Goal: Task Accomplishment & Management: Use online tool/utility

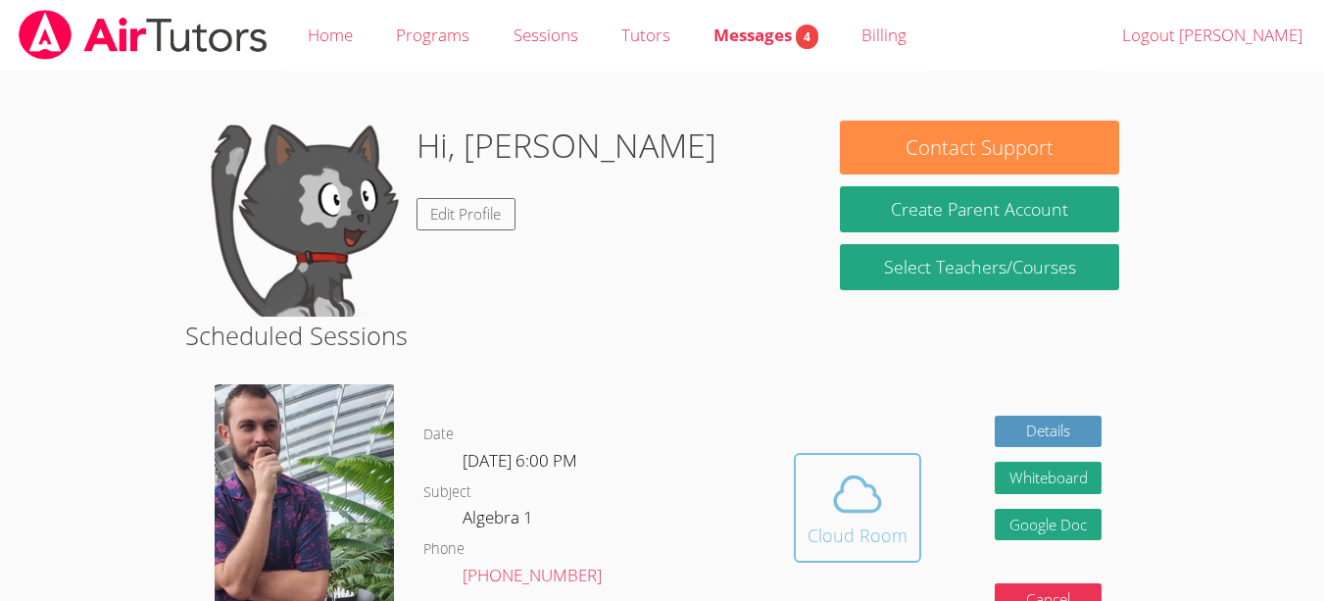
drag, startPoint x: 0, startPoint y: 0, endPoint x: 876, endPoint y: 530, distance: 1023.9
click at [876, 530] on div "Cloud Room" at bounding box center [857, 534] width 100 height 27
click at [872, 483] on icon at bounding box center [857, 493] width 55 height 55
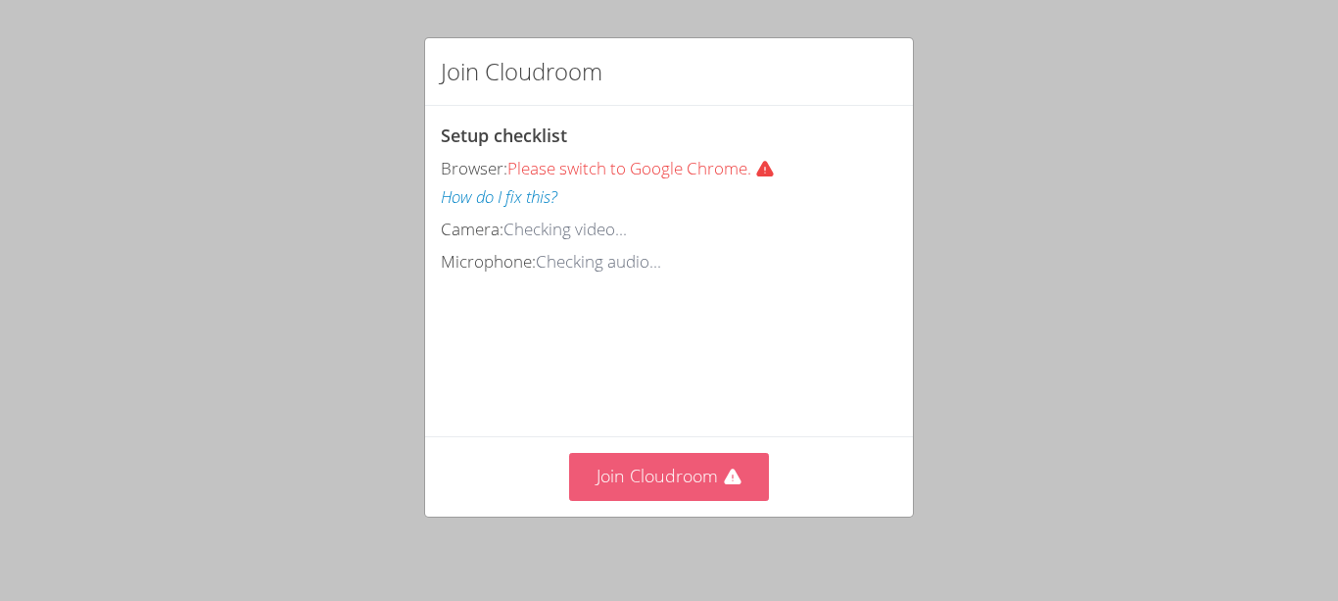
click at [673, 476] on button "Join Cloudroom" at bounding box center [669, 477] width 201 height 48
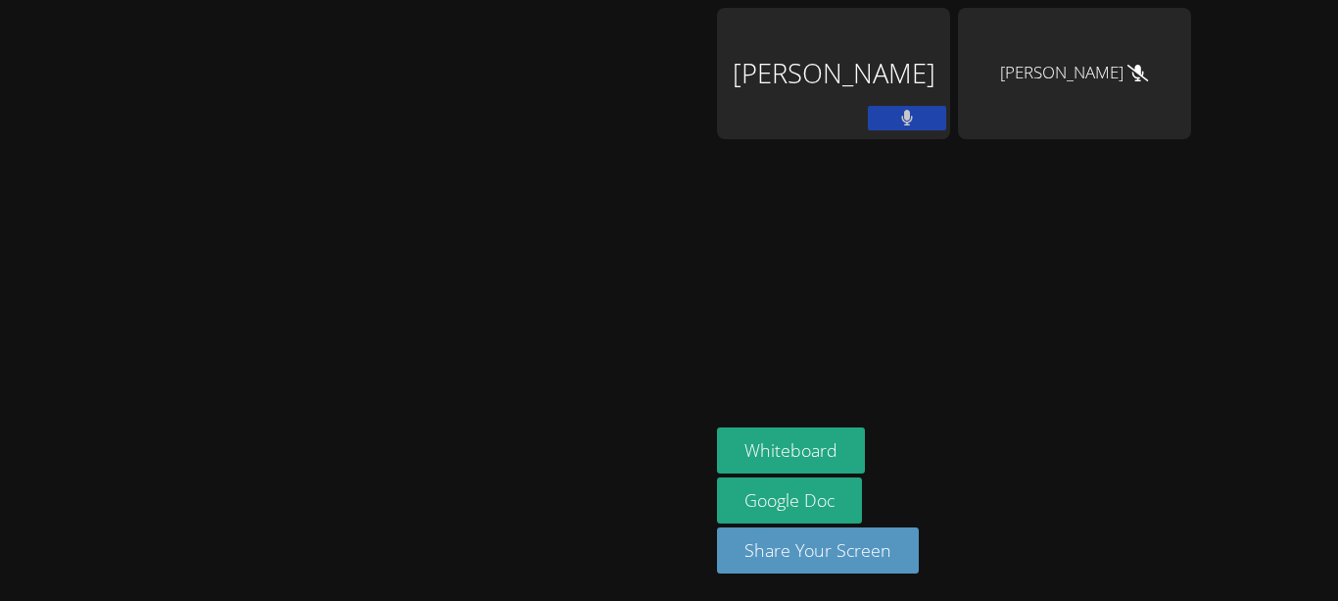
click at [947, 106] on button at bounding box center [907, 118] width 78 height 24
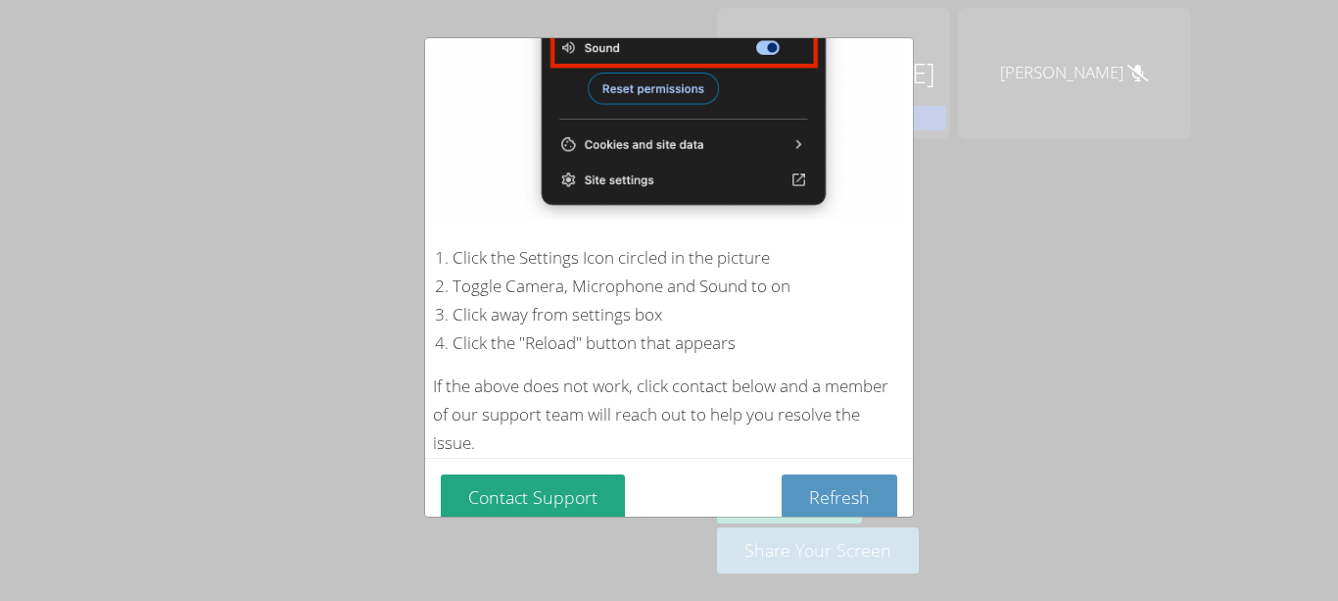
scroll to position [392, 0]
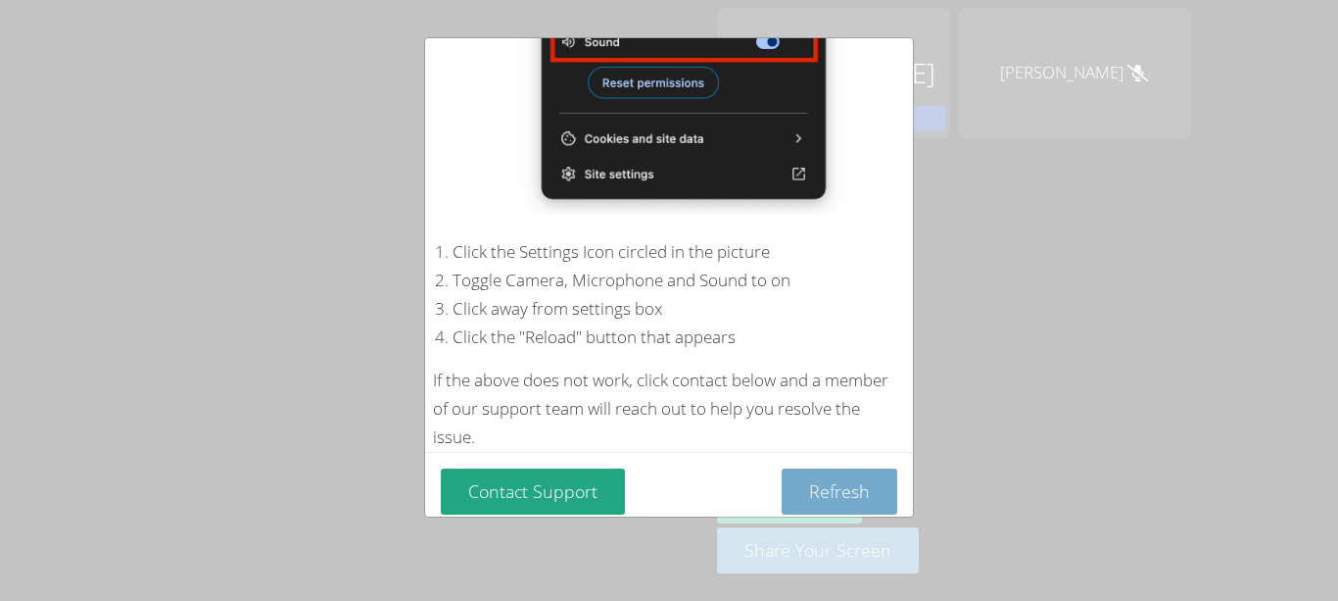
click at [863, 473] on button "Refresh" at bounding box center [840, 491] width 116 height 46
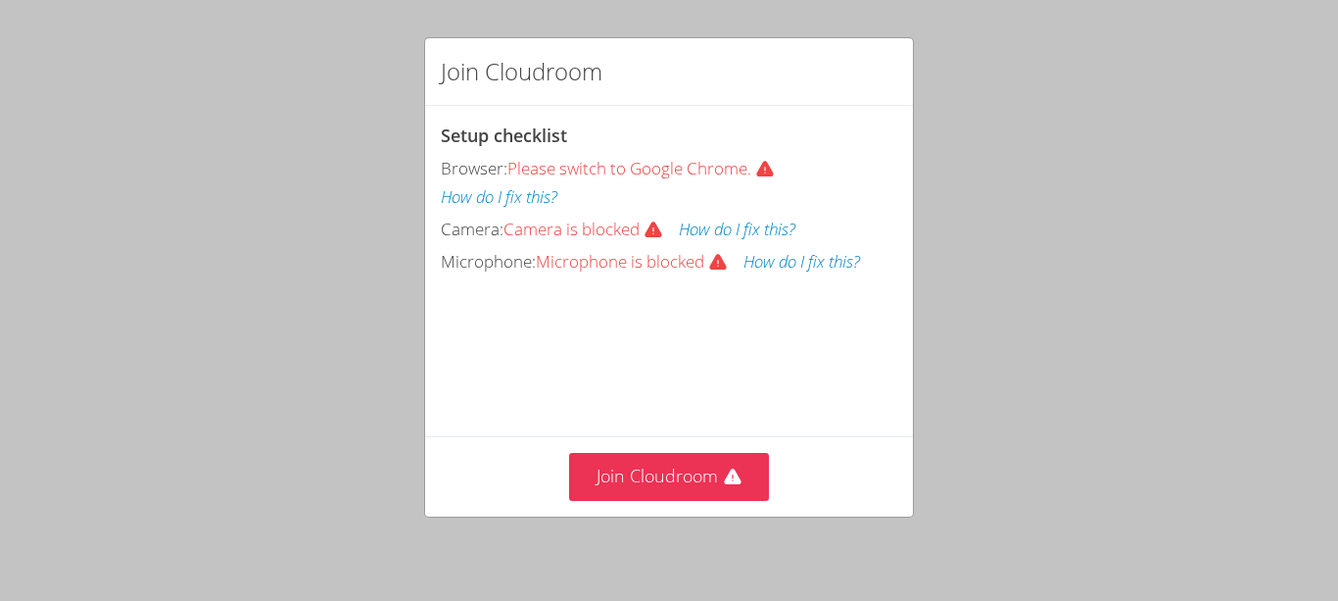
click at [798, 263] on button "How do I fix this?" at bounding box center [802, 262] width 117 height 28
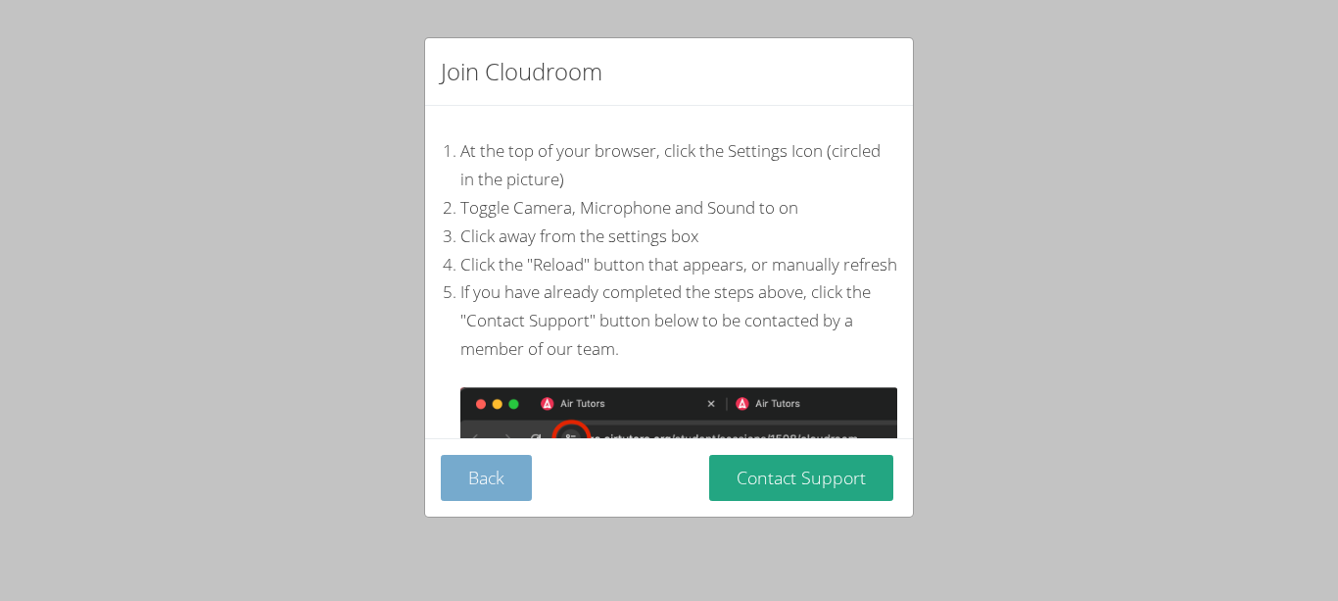
click at [500, 478] on button "Back" at bounding box center [486, 478] width 91 height 46
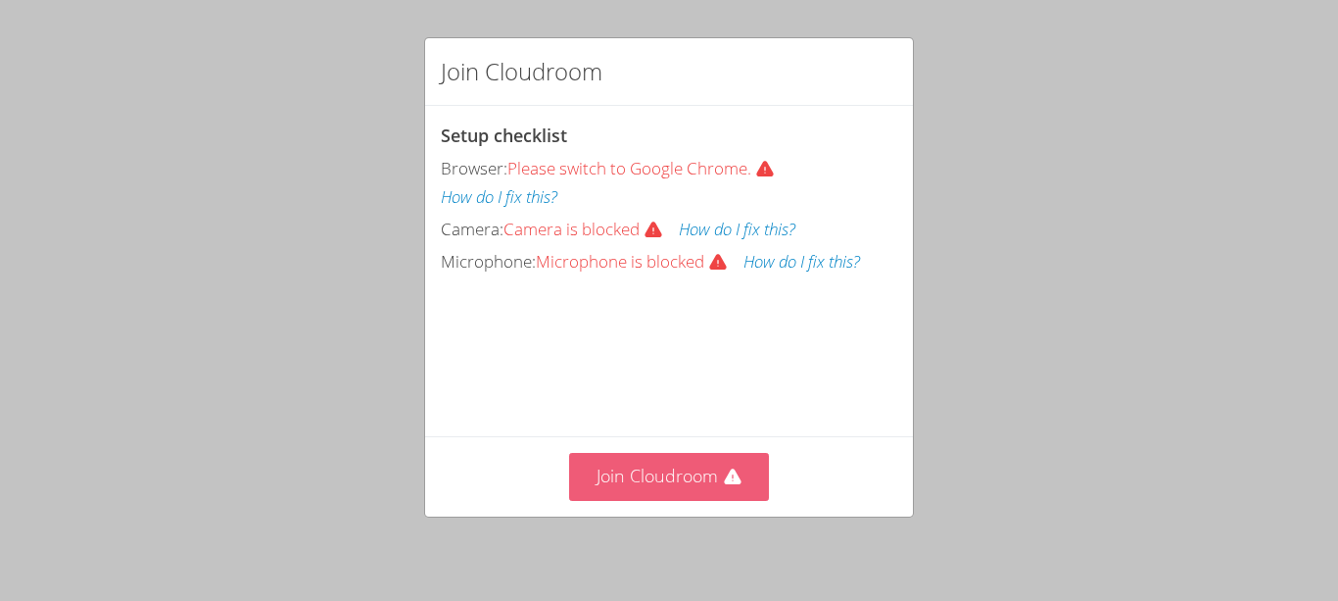
click at [631, 472] on button "Join Cloudroom" at bounding box center [669, 477] width 201 height 48
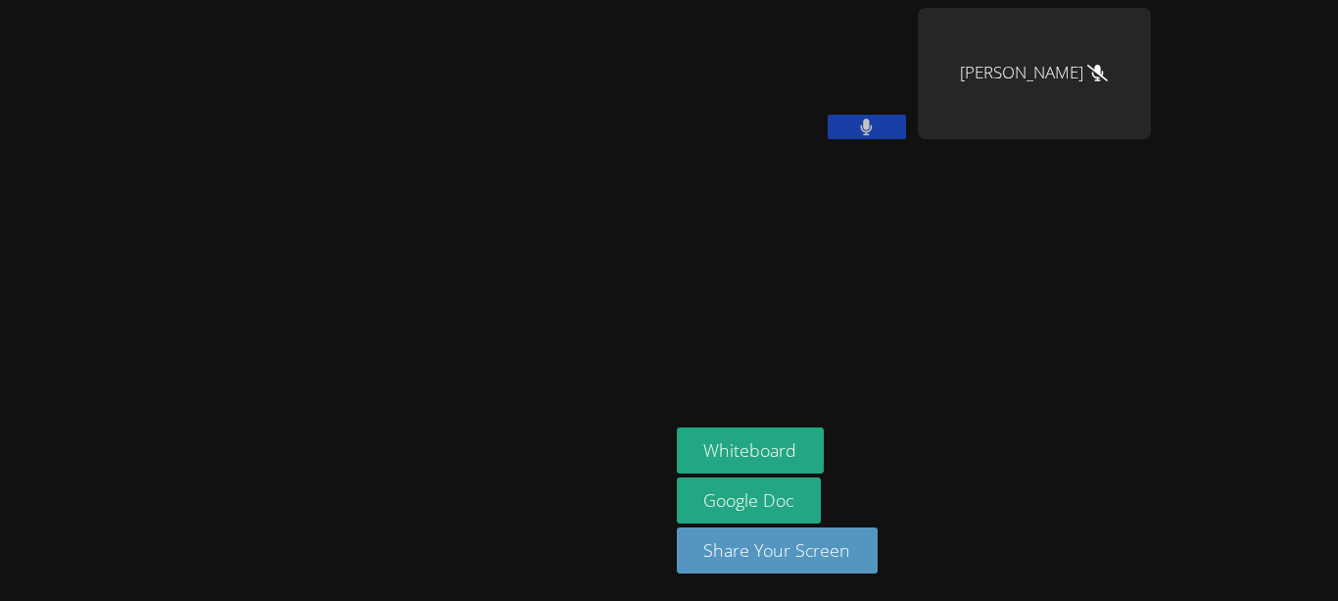
click at [906, 117] on button at bounding box center [867, 127] width 78 height 24
click at [873, 122] on icon at bounding box center [866, 127] width 13 height 17
click at [906, 119] on button at bounding box center [867, 127] width 78 height 24
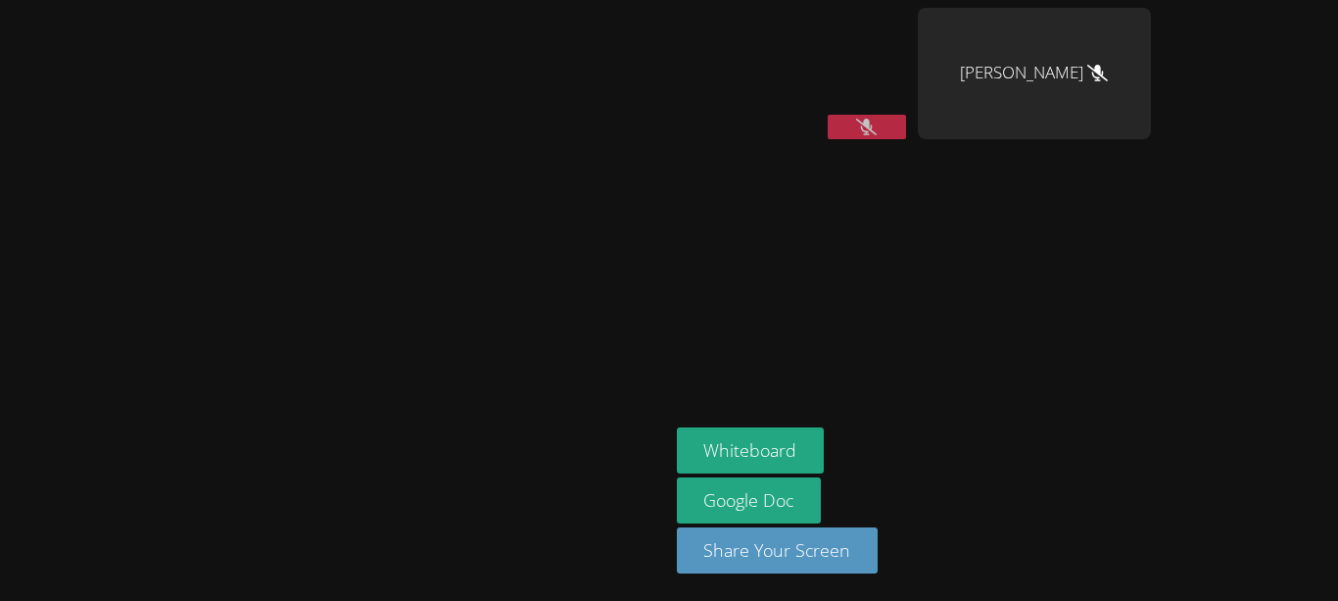
click at [906, 121] on button at bounding box center [867, 127] width 78 height 24
click at [906, 122] on button at bounding box center [867, 127] width 78 height 24
click at [906, 120] on button at bounding box center [867, 127] width 78 height 24
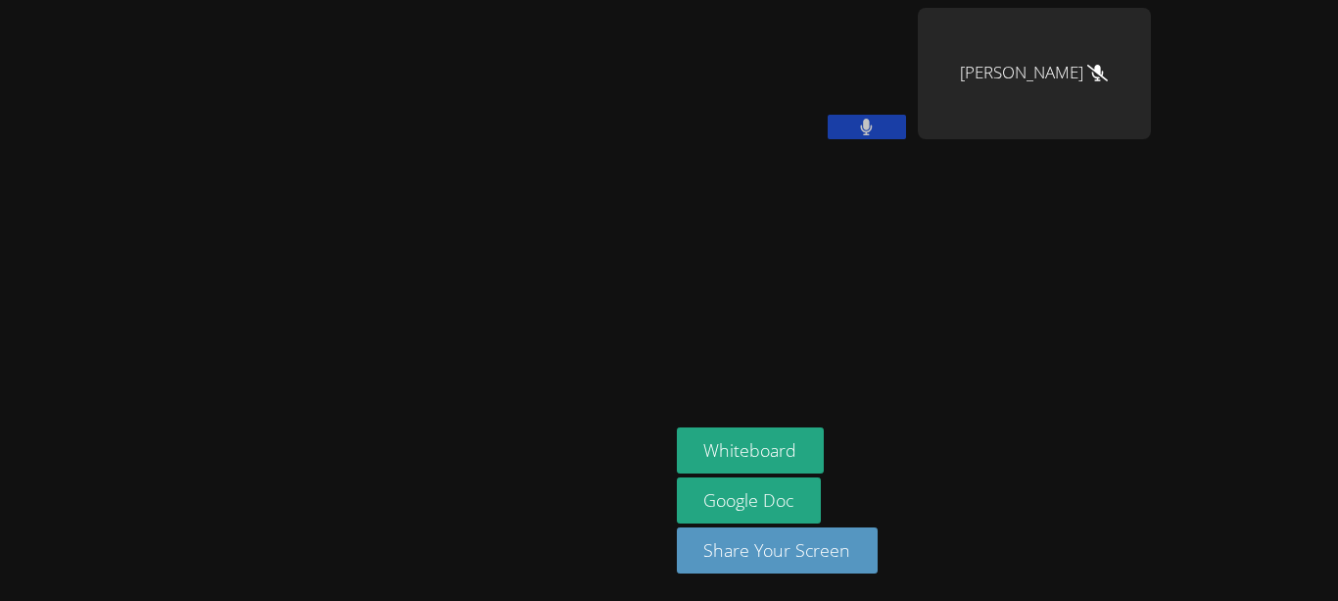
click at [906, 117] on button at bounding box center [867, 127] width 78 height 24
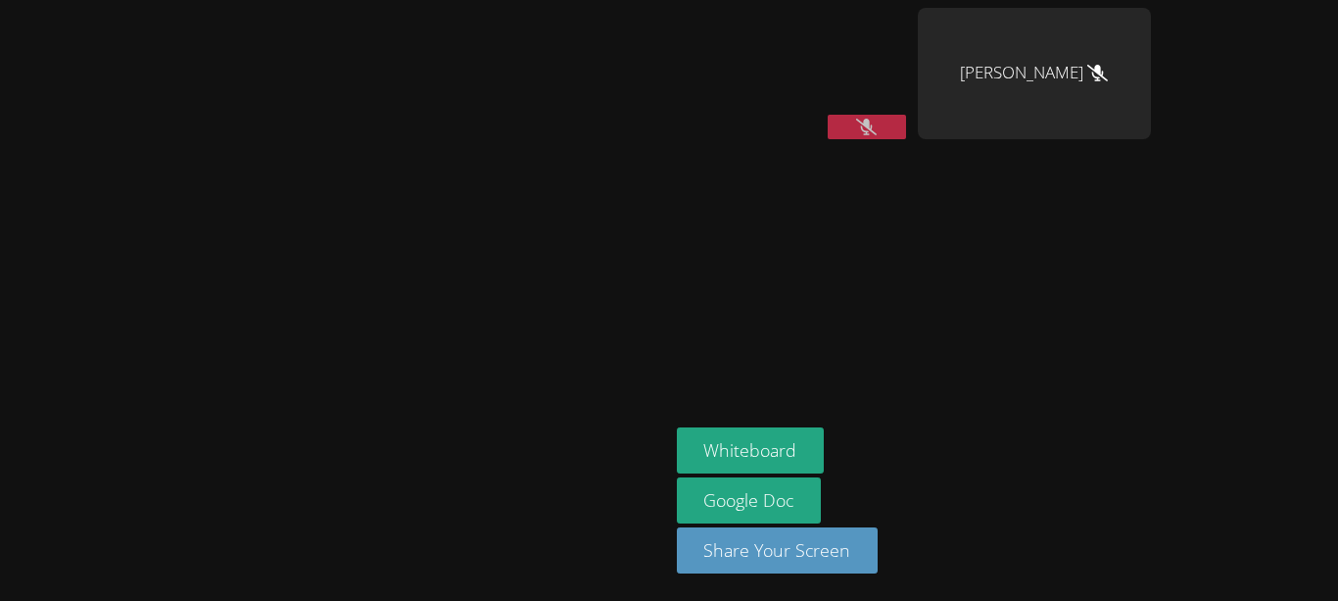
click at [906, 135] on button at bounding box center [867, 127] width 78 height 24
click at [906, 117] on button at bounding box center [867, 127] width 78 height 24
click at [906, 128] on button at bounding box center [867, 127] width 78 height 24
click at [906, 116] on button at bounding box center [867, 127] width 78 height 24
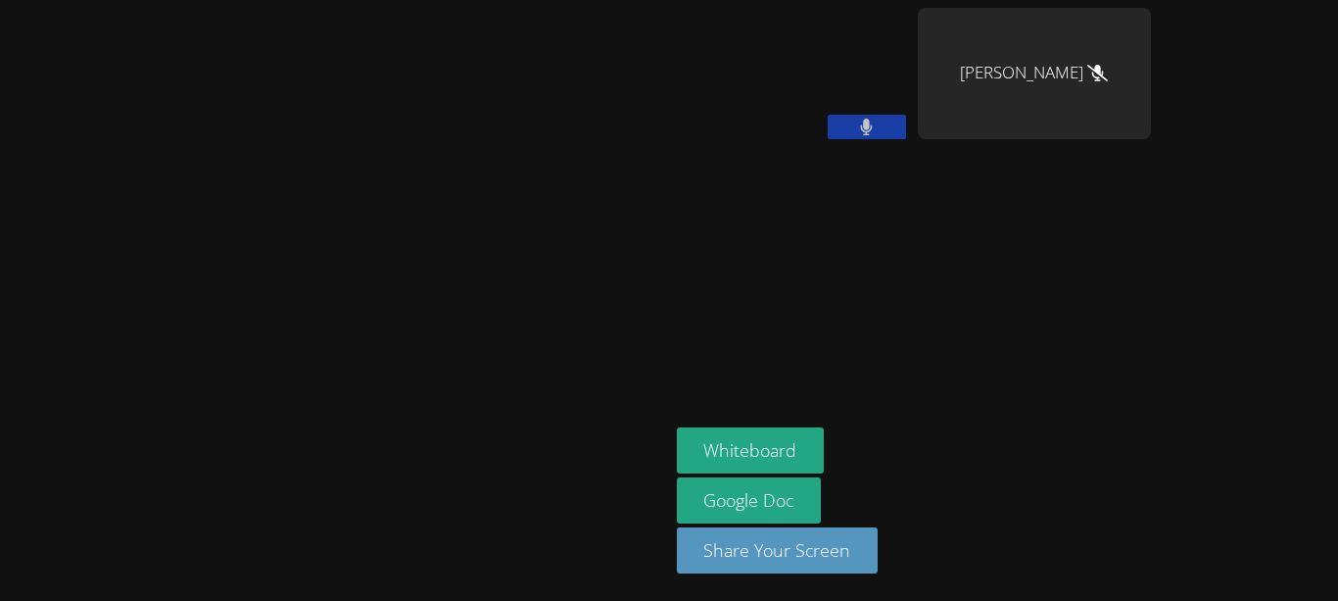
click at [906, 129] on button at bounding box center [867, 127] width 78 height 24
click at [906, 127] on button at bounding box center [867, 127] width 78 height 24
click at [873, 126] on icon at bounding box center [866, 127] width 13 height 17
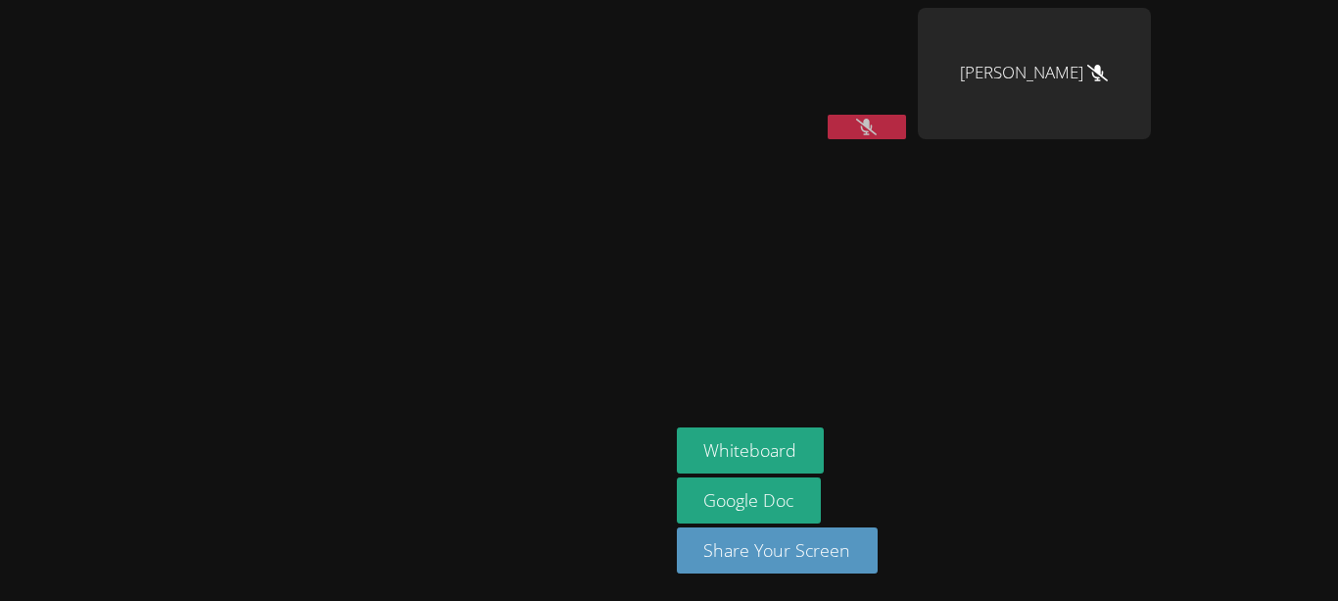
click at [877, 123] on icon at bounding box center [866, 127] width 21 height 17
click at [873, 124] on icon at bounding box center [866, 127] width 13 height 17
click at [877, 124] on icon at bounding box center [866, 127] width 21 height 17
click at [906, 115] on button at bounding box center [867, 127] width 78 height 24
click at [877, 119] on icon at bounding box center [866, 127] width 21 height 17
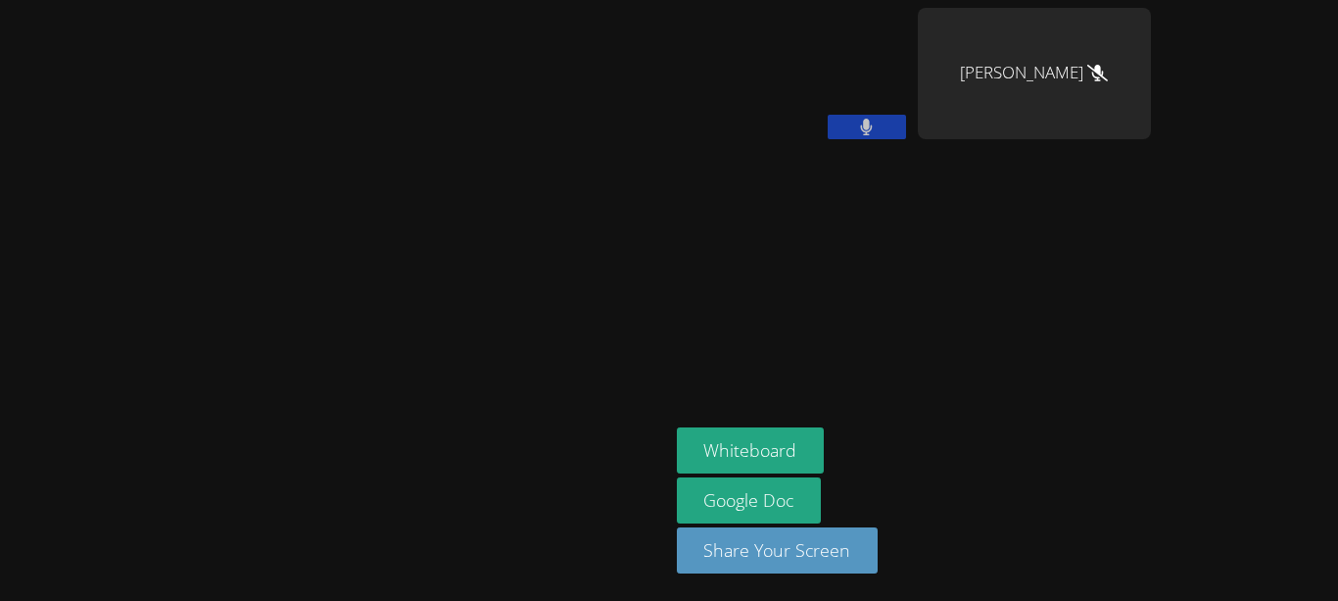
click at [906, 136] on button at bounding box center [867, 127] width 78 height 24
click at [877, 122] on icon at bounding box center [866, 127] width 21 height 17
click at [873, 122] on icon at bounding box center [867, 127] width 12 height 17
click at [906, 122] on button at bounding box center [867, 127] width 78 height 24
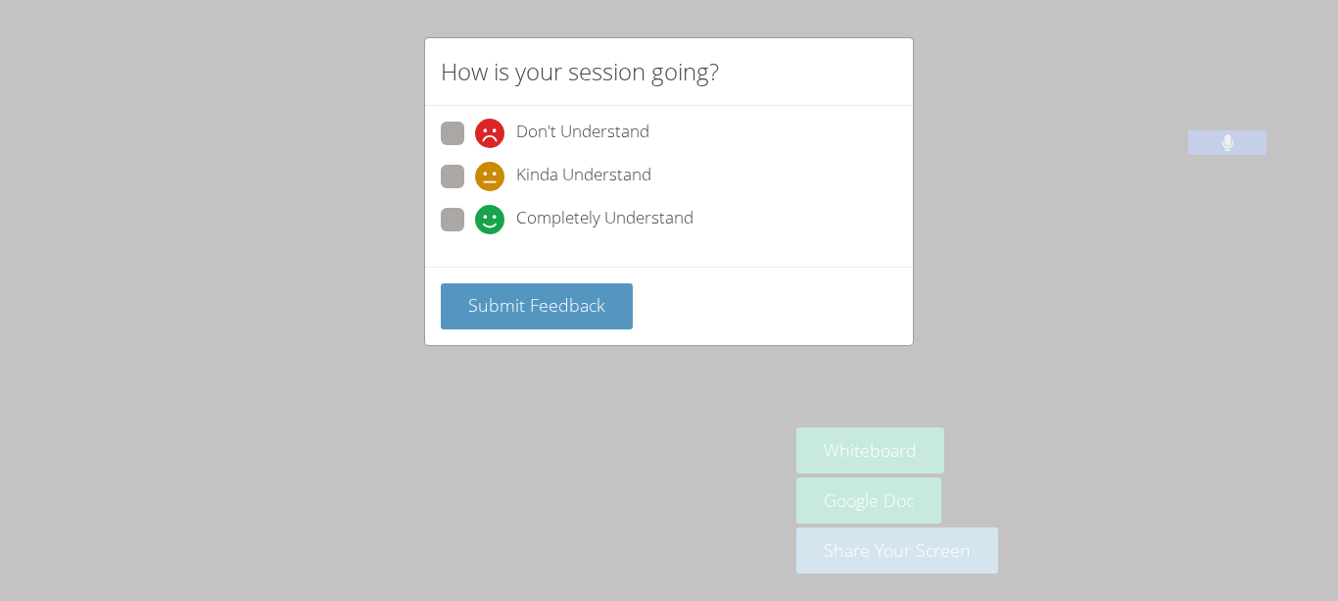
click at [483, 227] on icon at bounding box center [489, 219] width 29 height 29
click at [483, 224] on input "Completely Understand" at bounding box center [483, 216] width 17 height 17
radio input "true"
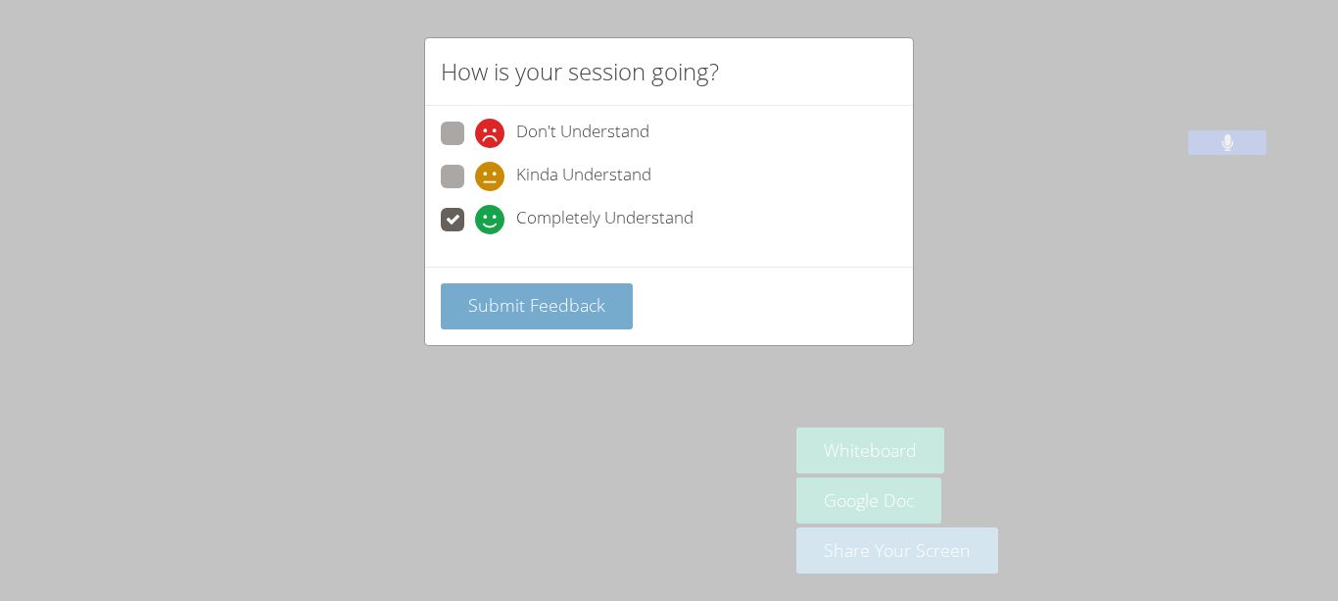
click at [511, 326] on button "Submit Feedback" at bounding box center [537, 306] width 192 height 46
